Goal: Check status: Check status

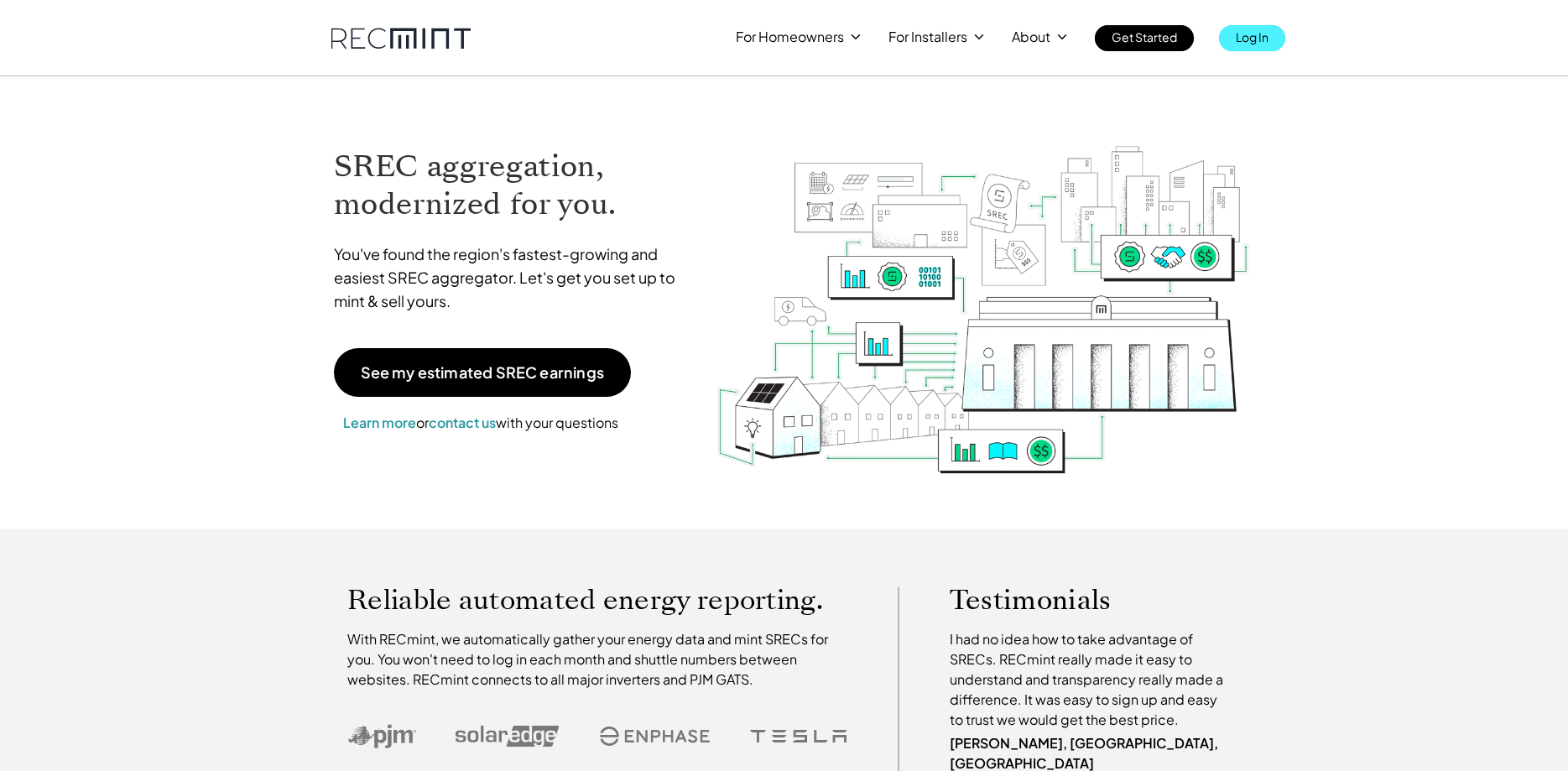
click at [1258, 32] on p "Log In" at bounding box center [1252, 36] width 33 height 23
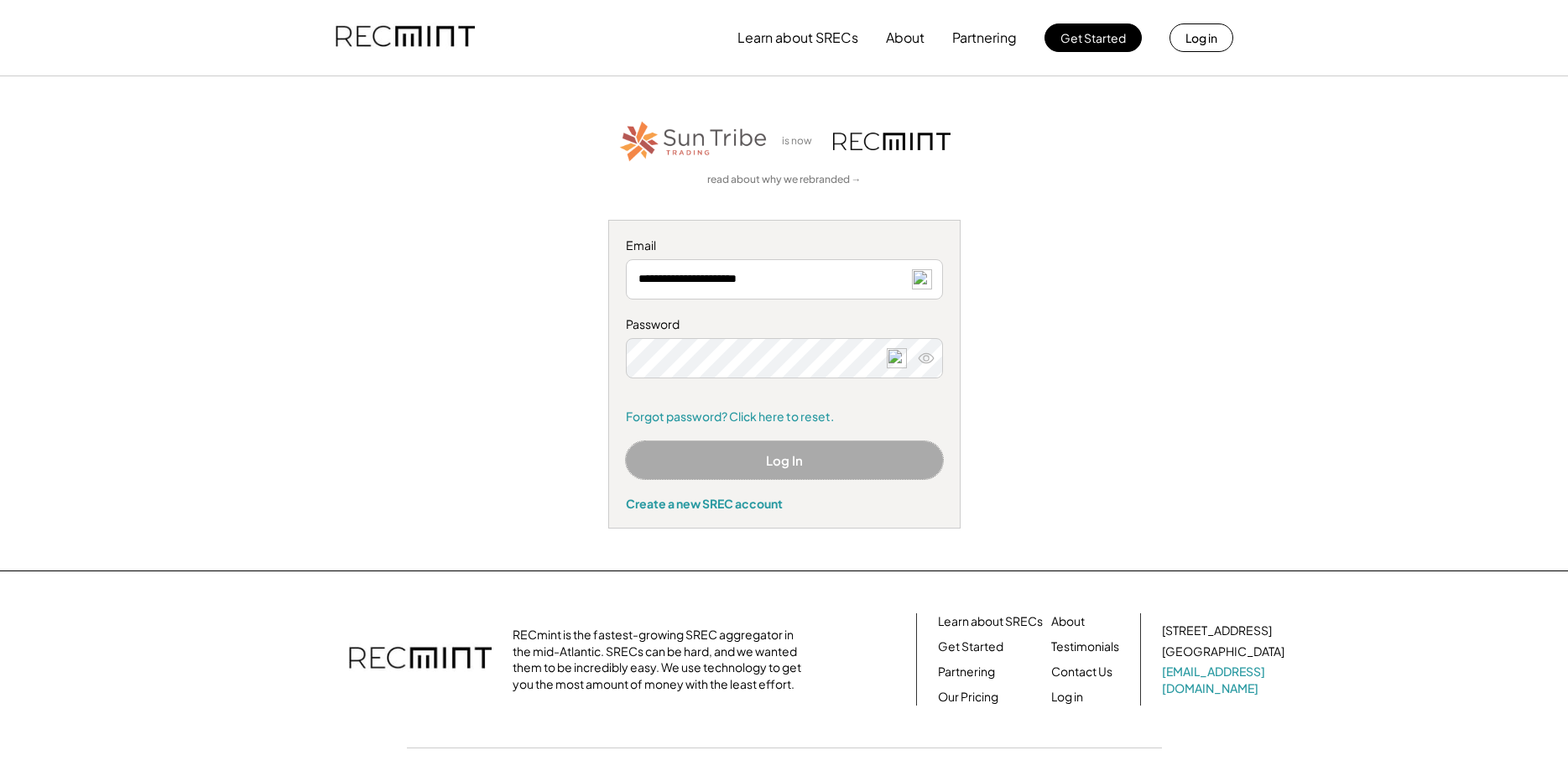
click at [803, 462] on button "Log In" at bounding box center [784, 460] width 317 height 38
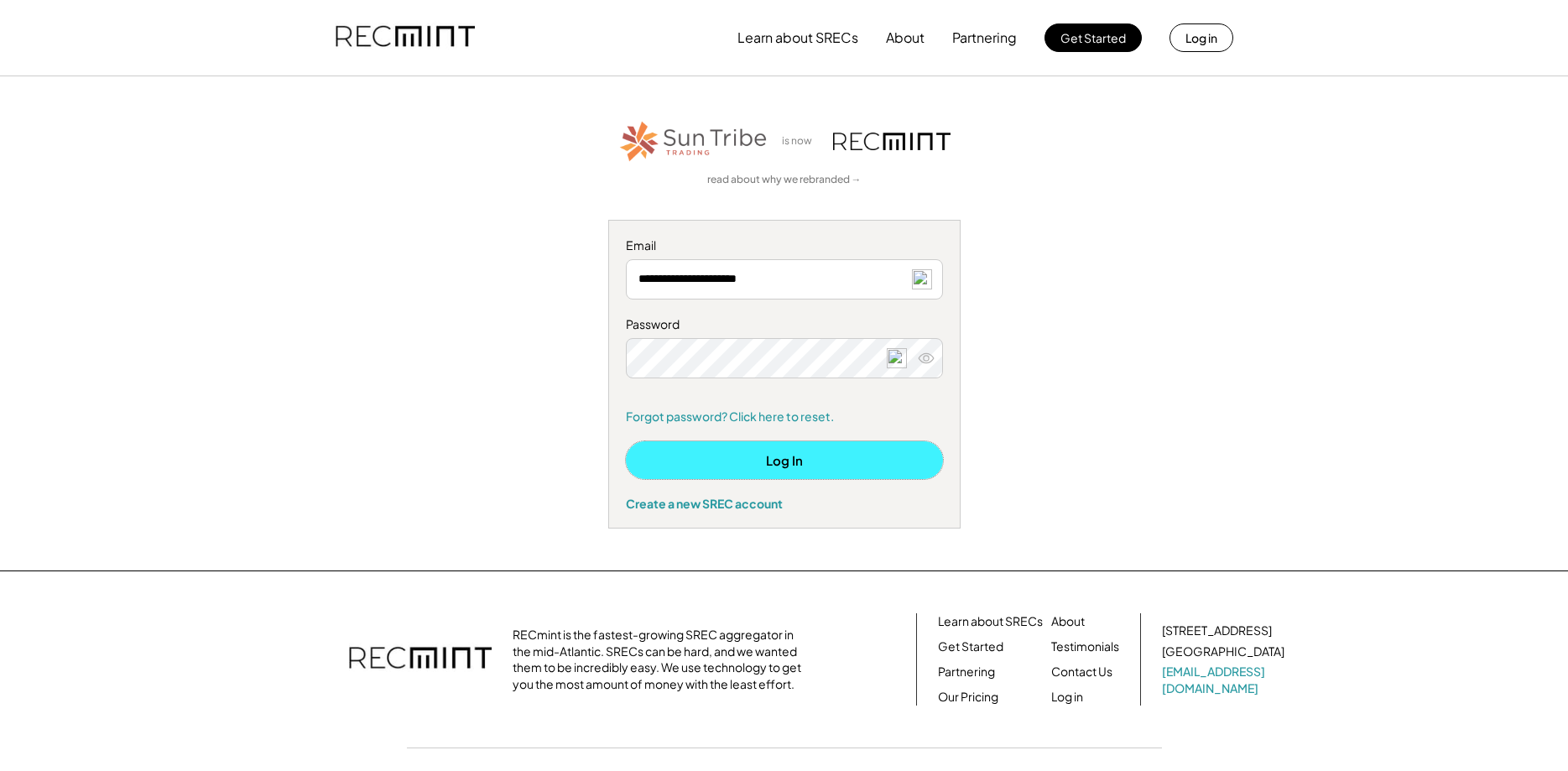
click at [764, 464] on button "Log In" at bounding box center [784, 460] width 317 height 38
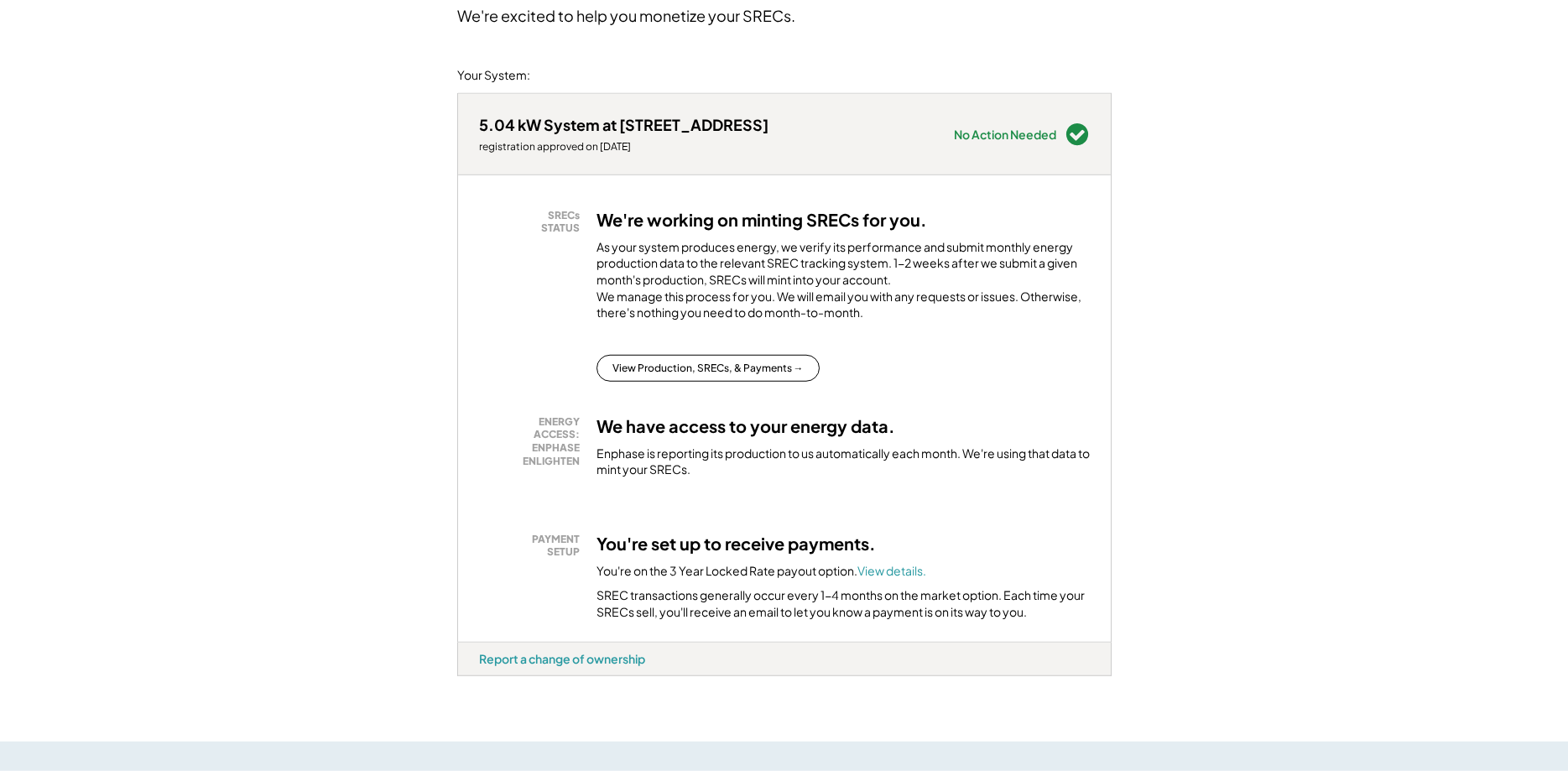
scroll to position [156, 0]
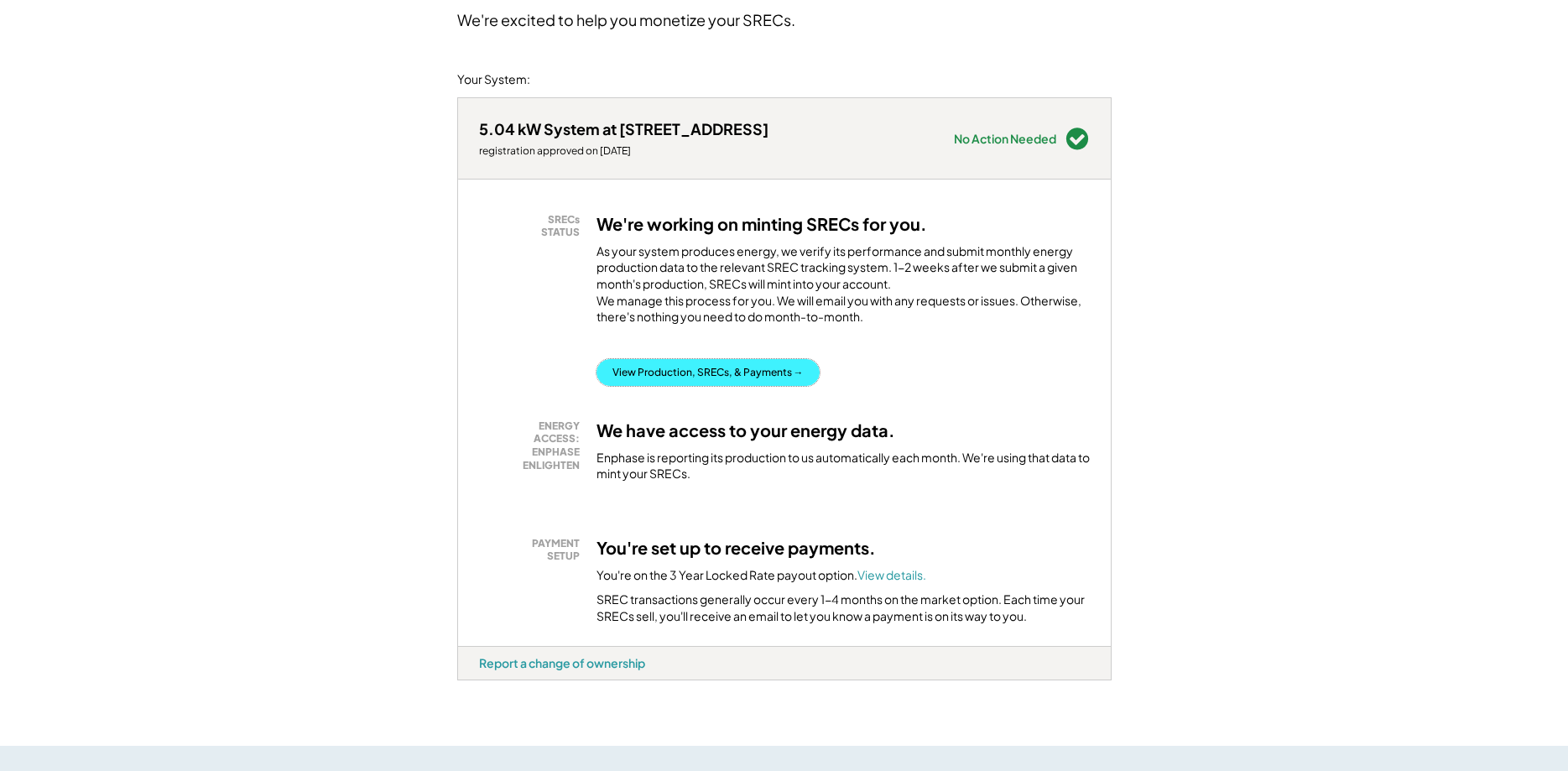
click at [744, 386] on button "View Production, SRECs, & Payments →" at bounding box center [708, 372] width 223 height 27
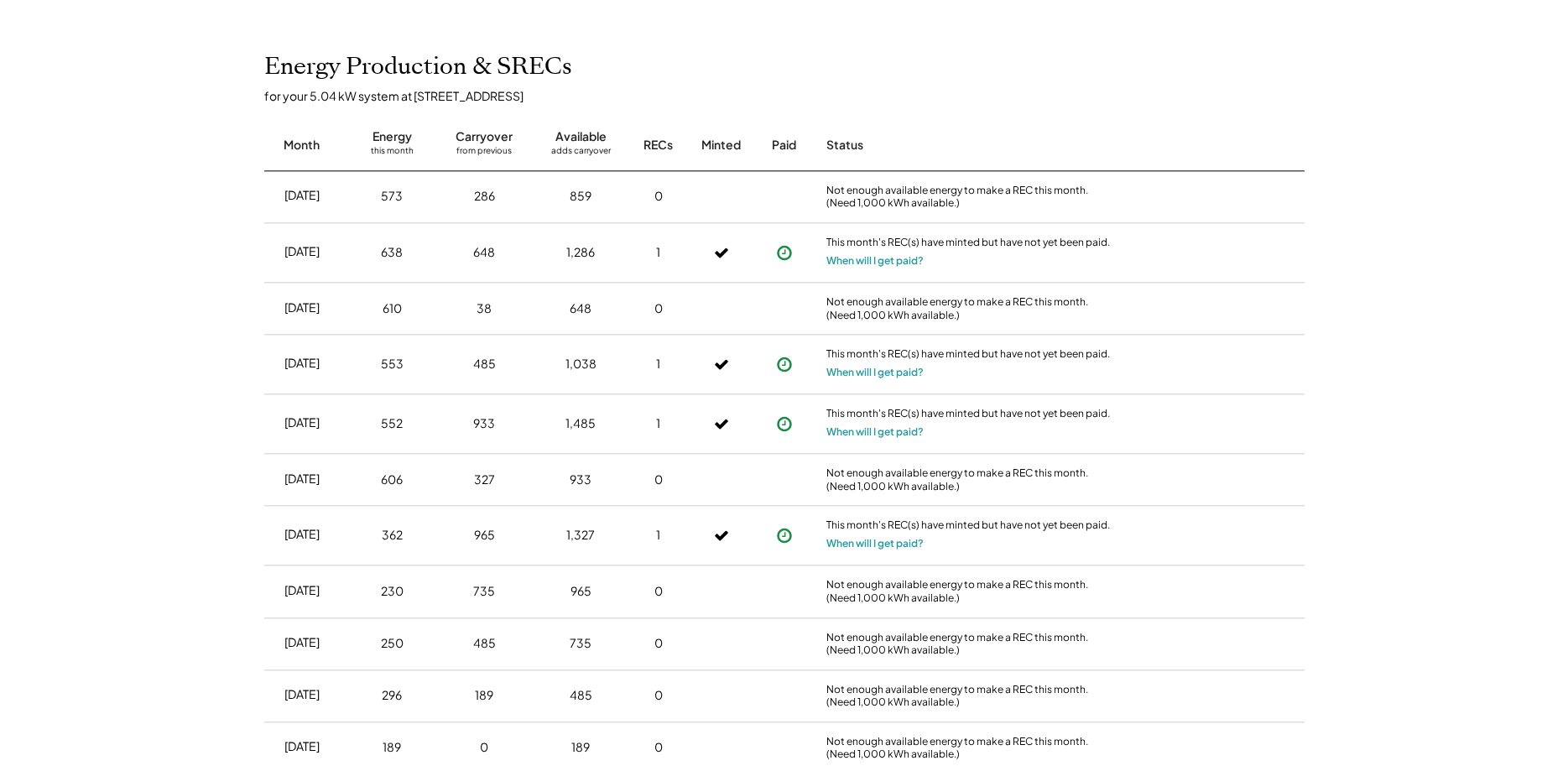
scroll to position [369, 0]
click at [879, 250] on div "This month's REC(s) have minted but have not yet been paid." at bounding box center [969, 242] width 285 height 17
click at [888, 262] on button "When will I get paid?" at bounding box center [875, 258] width 98 height 17
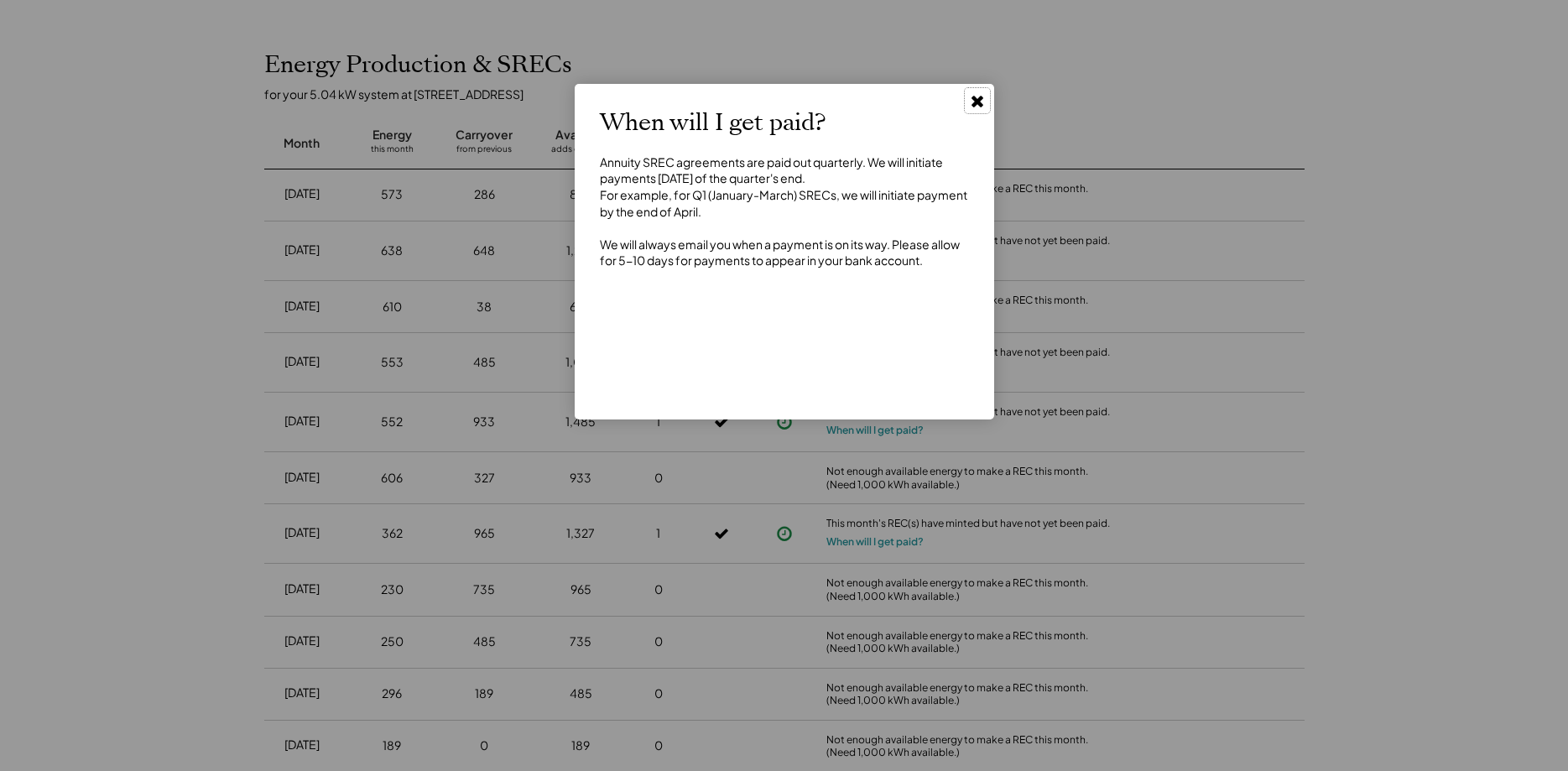
click at [978, 102] on use at bounding box center [977, 101] width 12 height 12
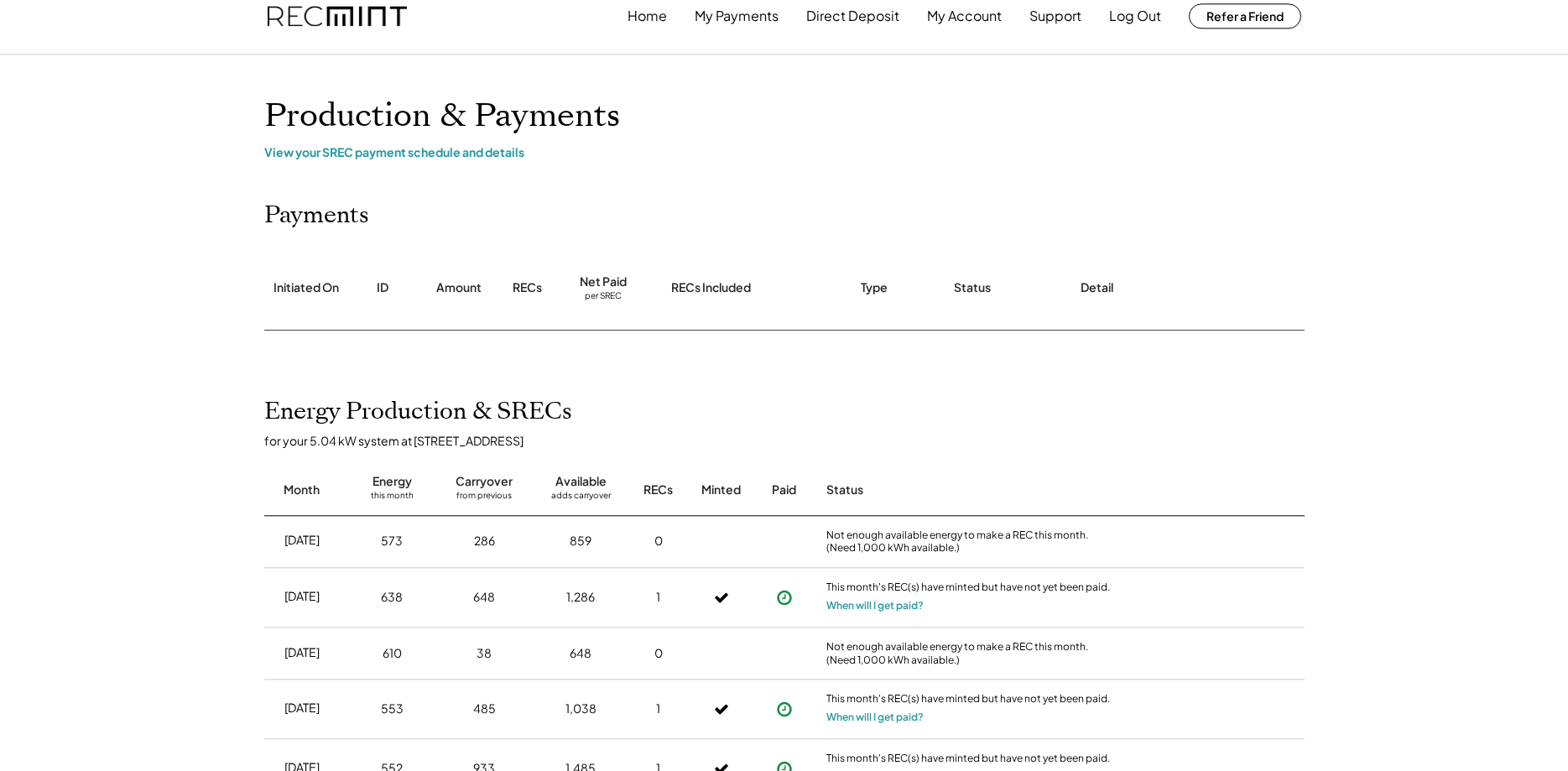
scroll to position [0, 0]
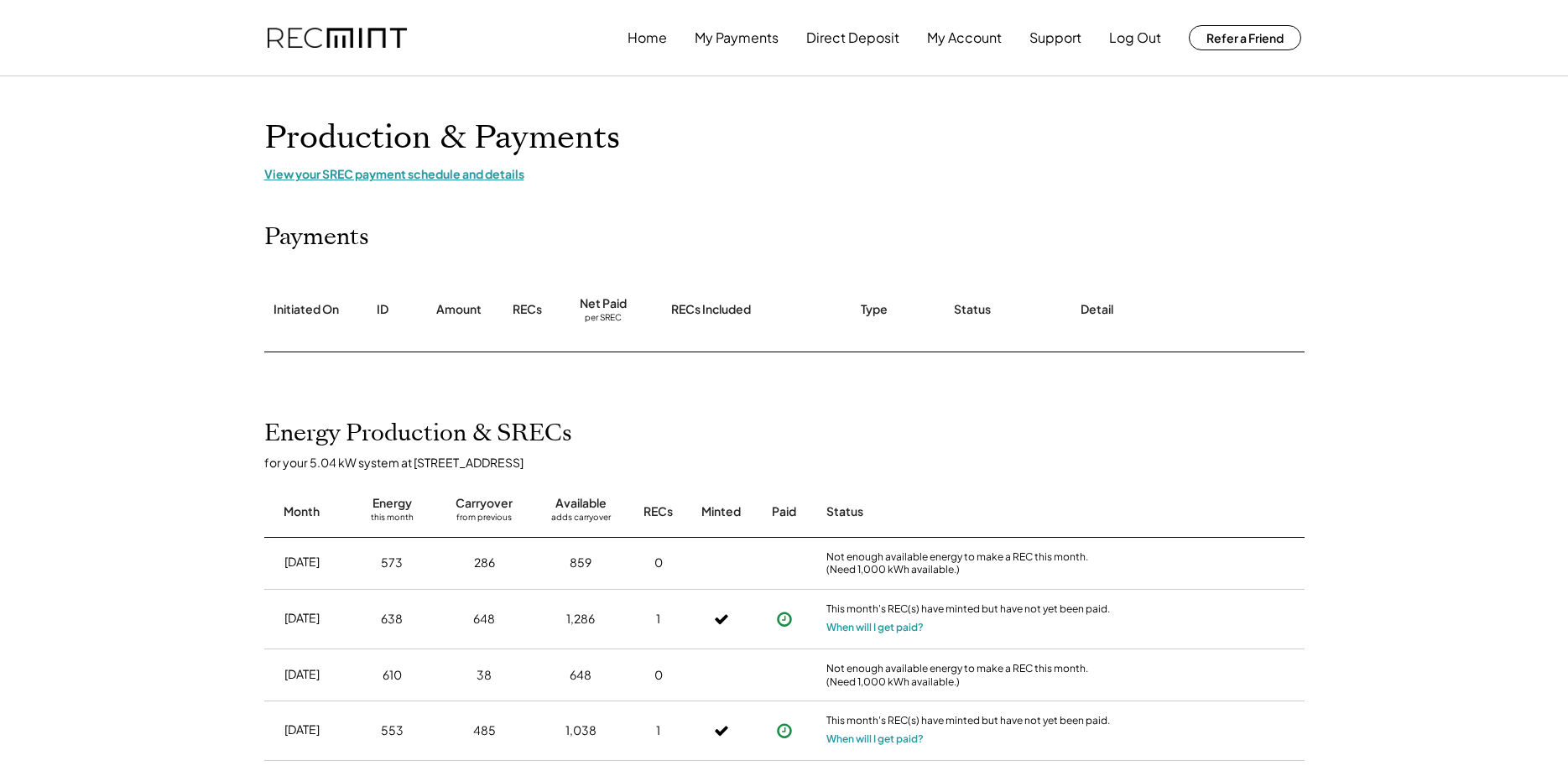
click at [454, 175] on div "View your SREC payment schedule and details" at bounding box center [784, 173] width 1040 height 15
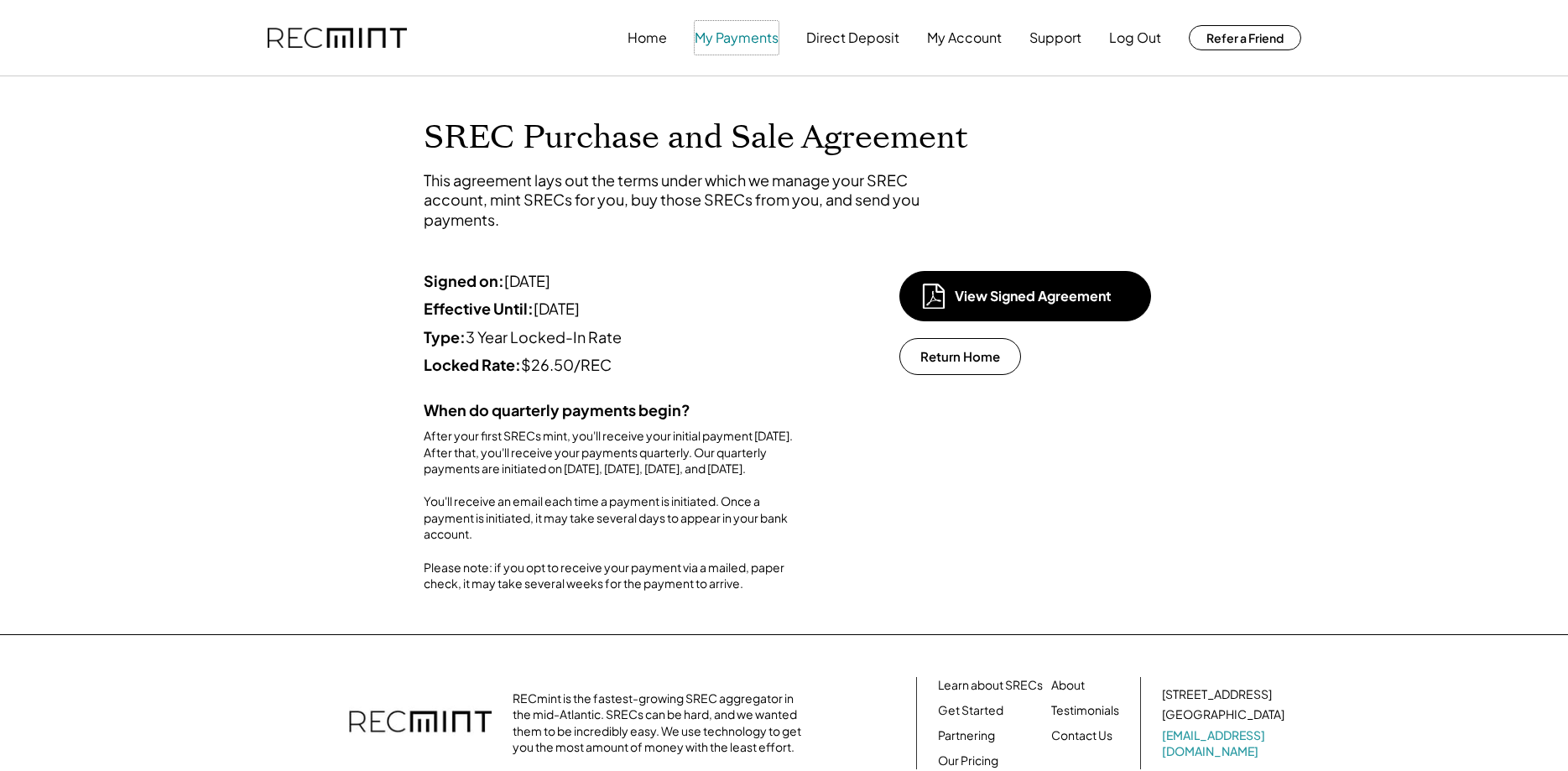
click at [743, 38] on button "My Payments" at bounding box center [736, 38] width 83 height 34
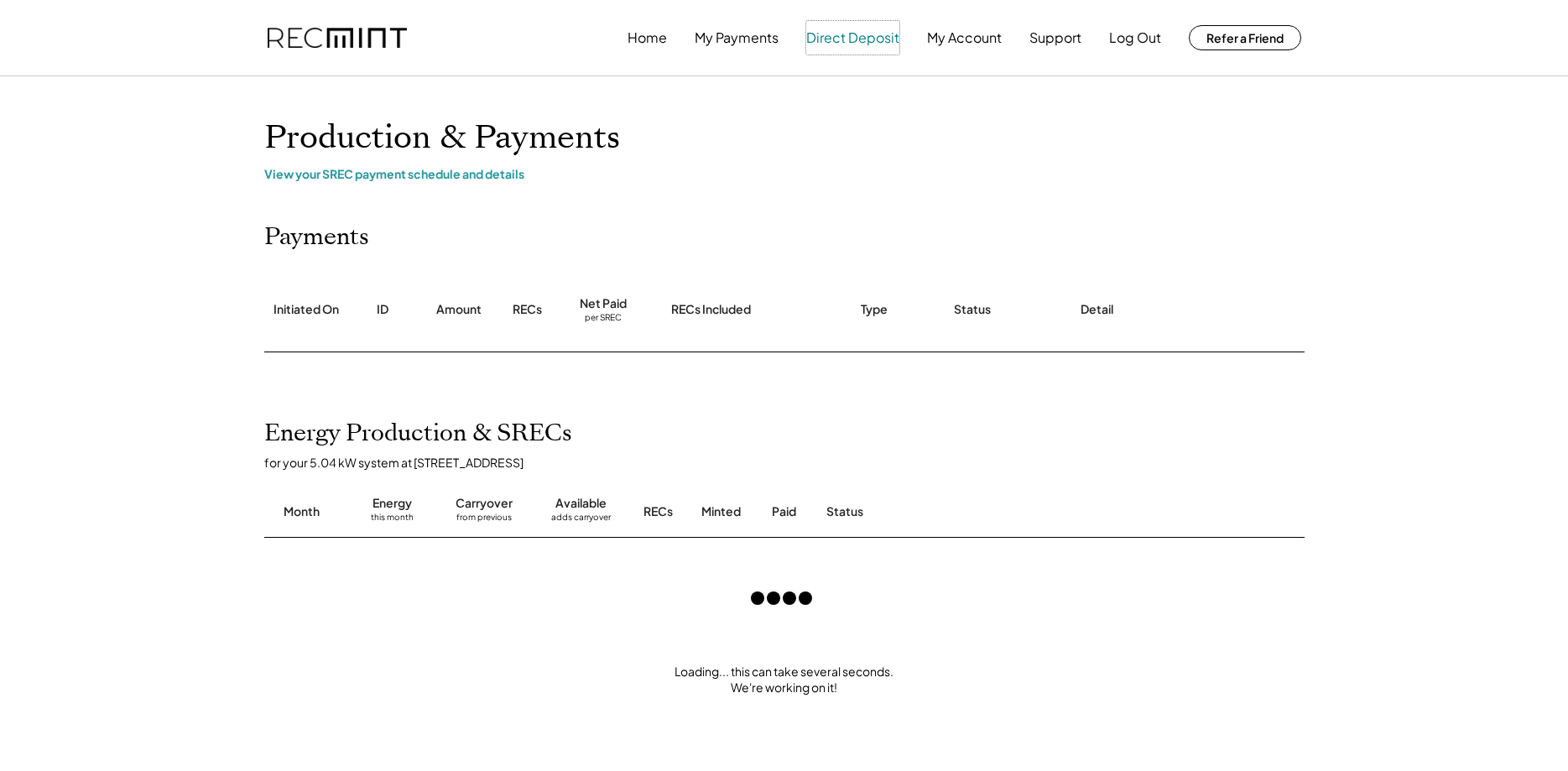
click at [861, 46] on button "Direct Deposit" at bounding box center [852, 38] width 93 height 34
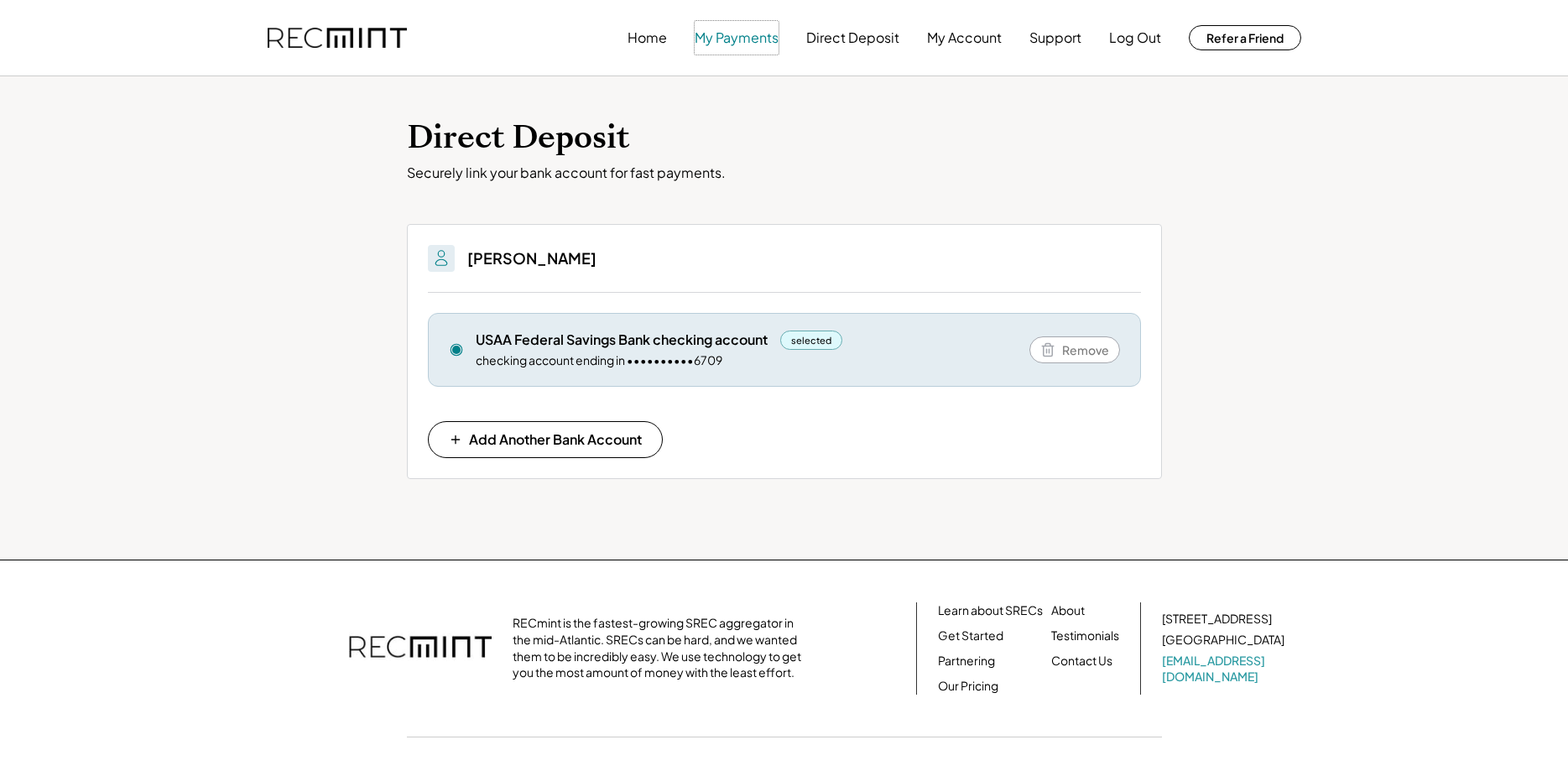
click at [751, 36] on button "My Payments" at bounding box center [736, 38] width 83 height 34
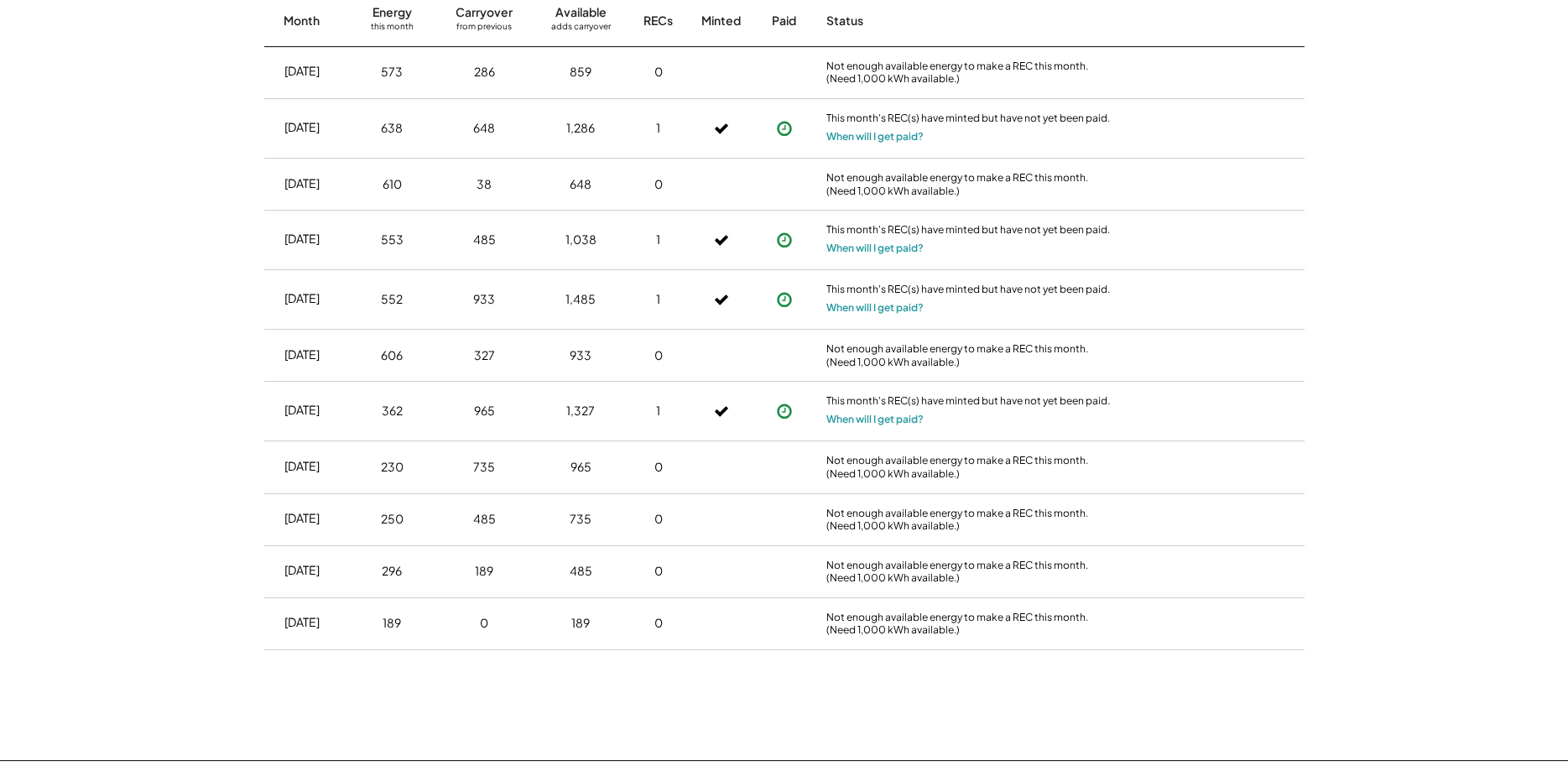
scroll to position [494, 0]
click at [851, 414] on button "When will I get paid?" at bounding box center [875, 416] width 98 height 17
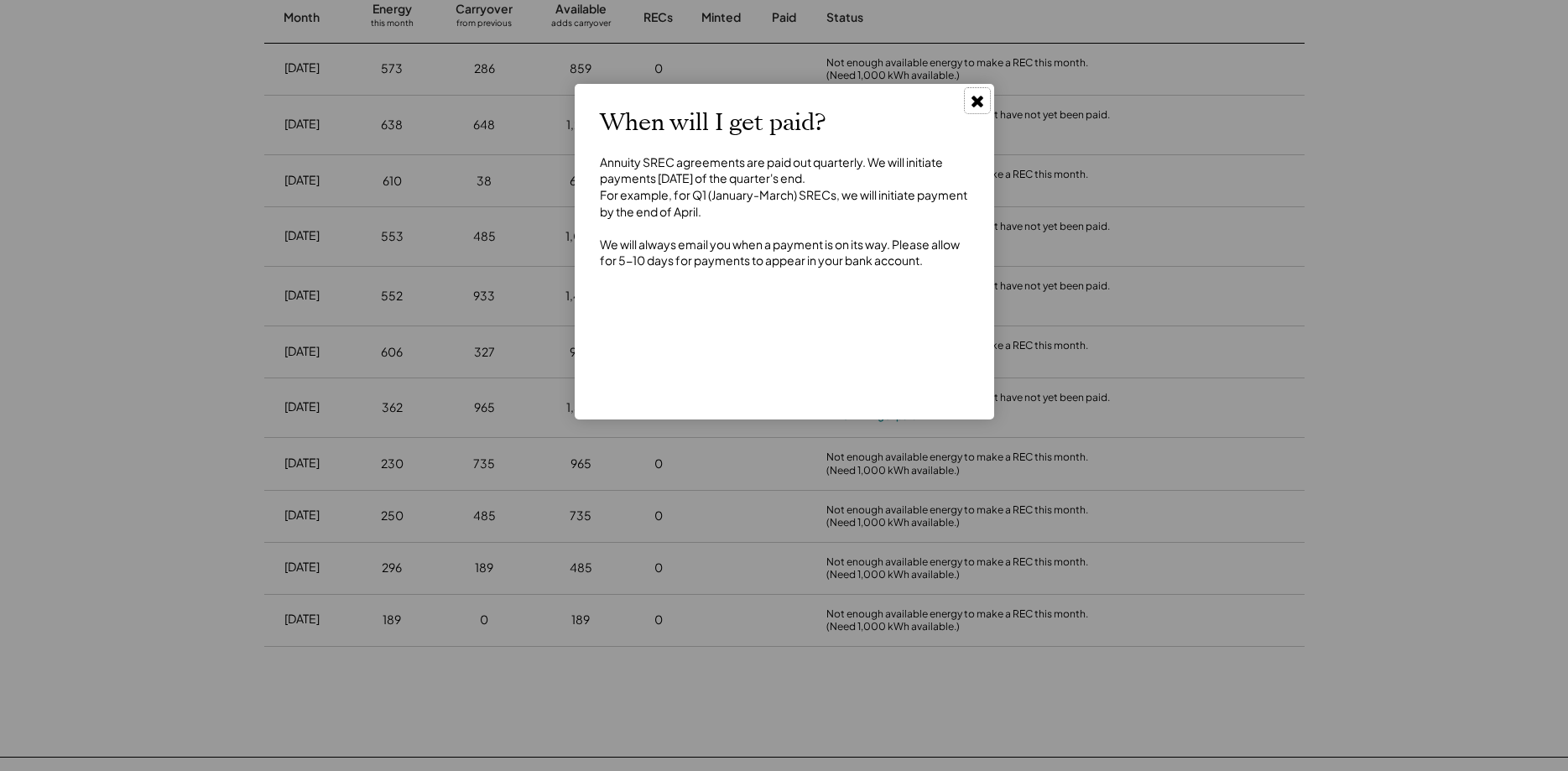
click at [979, 99] on use at bounding box center [977, 101] width 12 height 12
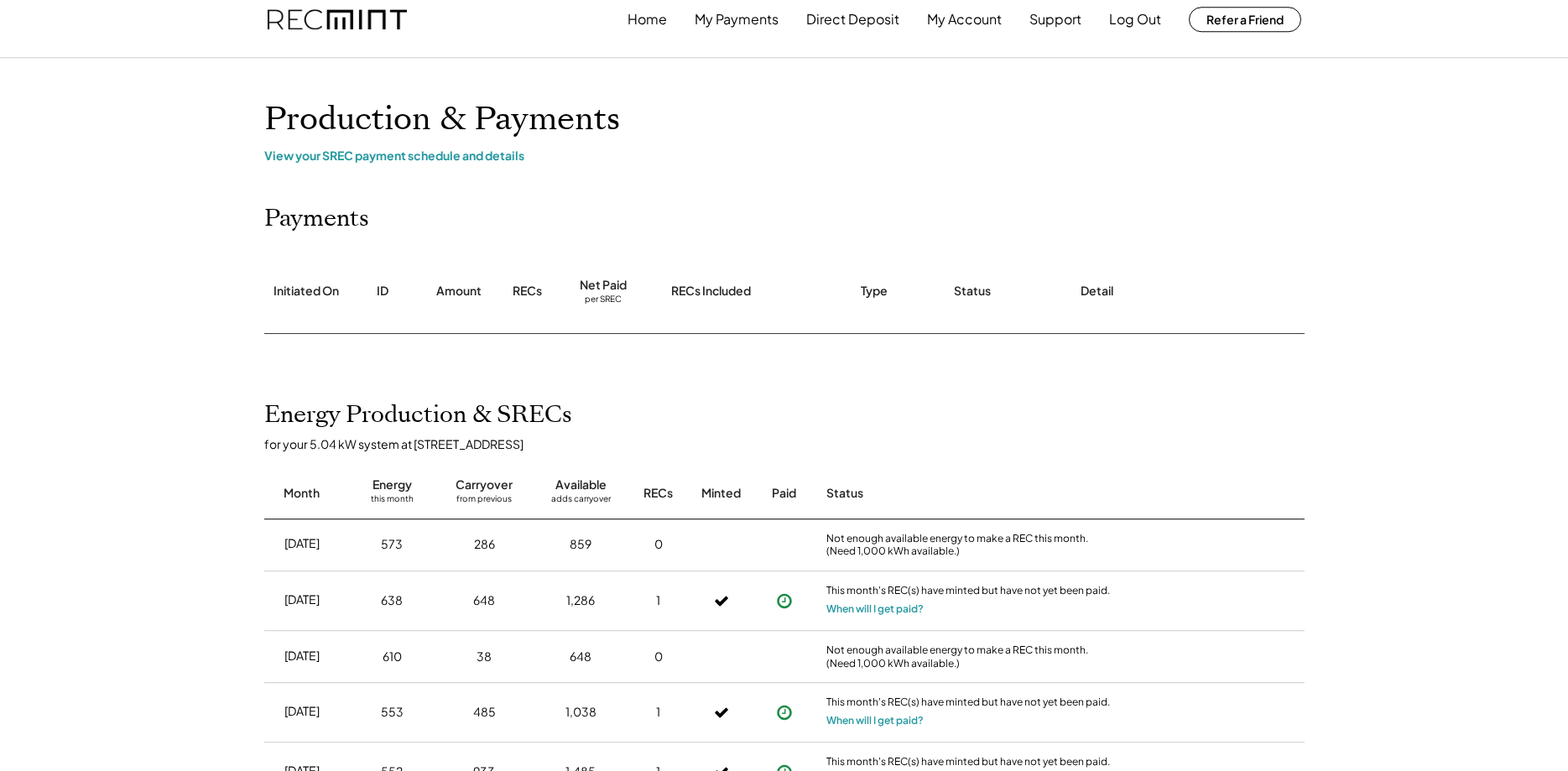
scroll to position [0, 0]
